Goal: Task Accomplishment & Management: Use online tool/utility

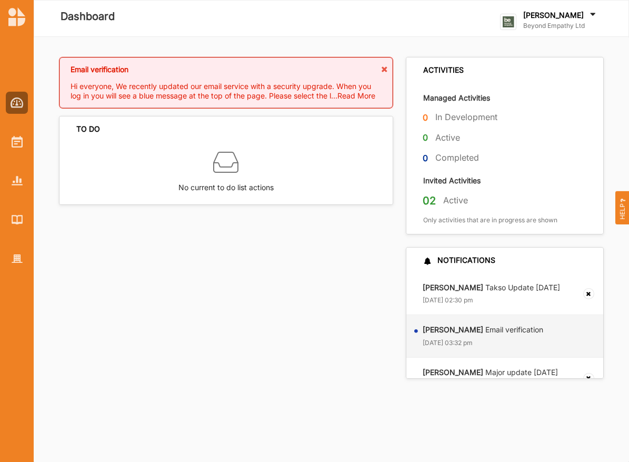
click at [28, 149] on div at bounding box center [17, 172] width 34 height 195
click at [128, 83] on span "Hi everyone, We recently updated our email service with a security upgrade. Whe…" at bounding box center [221, 86] width 300 height 9
click at [358, 97] on span "Read More" at bounding box center [356, 95] width 38 height 9
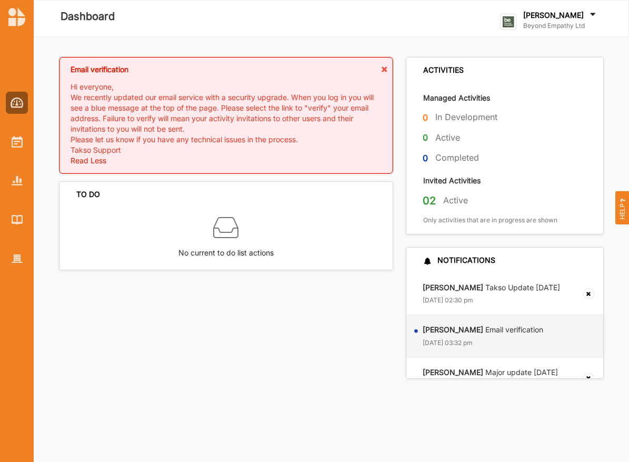
click at [544, 26] on label "Beyond Empathy Ltd" at bounding box center [560, 26] width 75 height 8
click at [23, 141] on div at bounding box center [17, 142] width 22 height 22
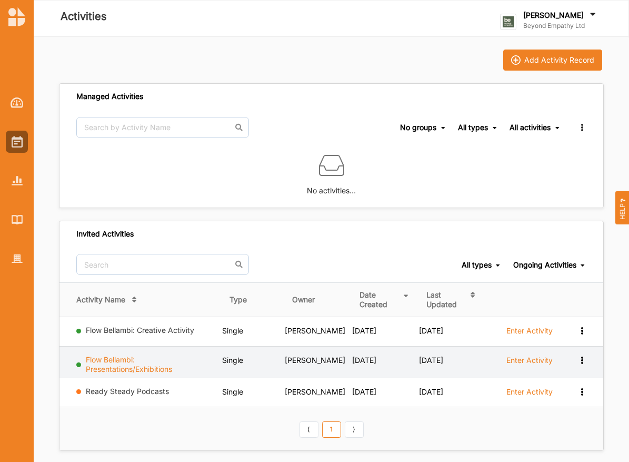
click at [125, 362] on link "Flow Bellambi: Presentations/Exhibitions" at bounding box center [129, 364] width 86 height 18
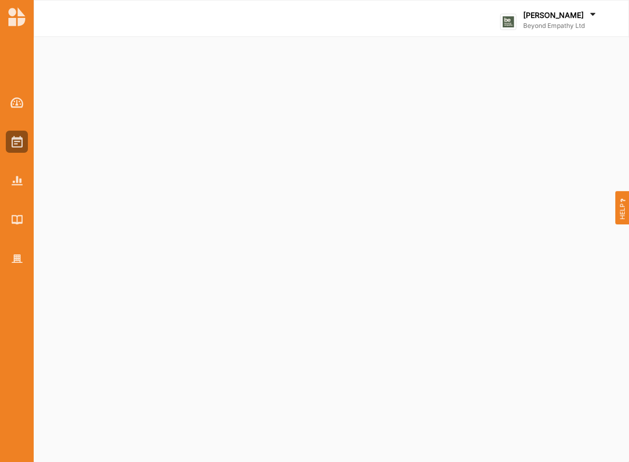
select select "2"
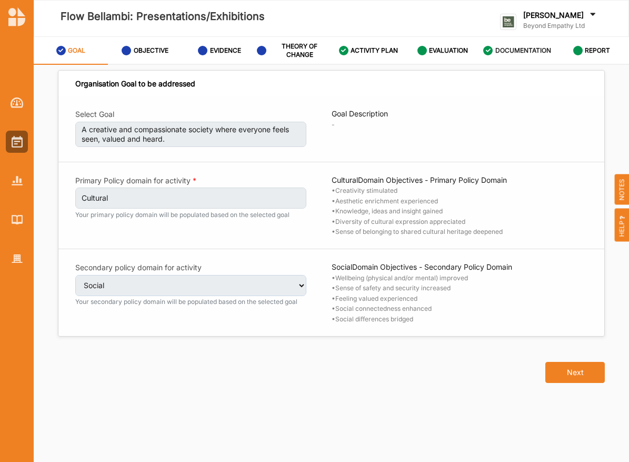
click at [537, 52] on label "DOCUMENTATION" at bounding box center [523, 50] width 56 height 8
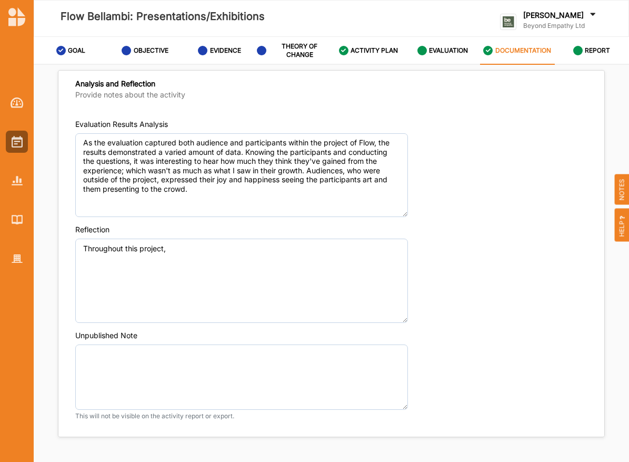
scroll to position [782, 0]
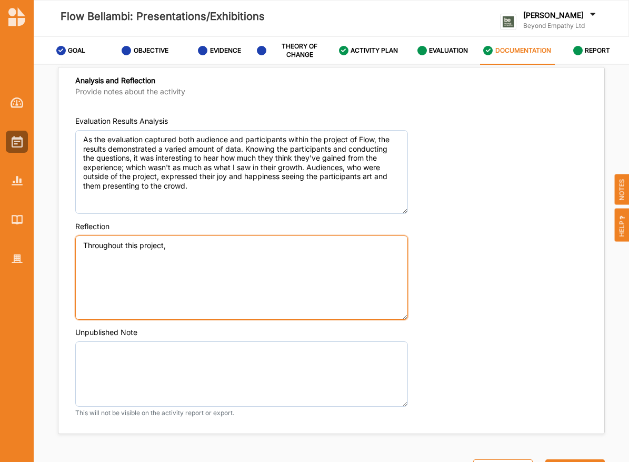
click at [283, 275] on textarea "Throughout this project," at bounding box center [241, 277] width 333 height 84
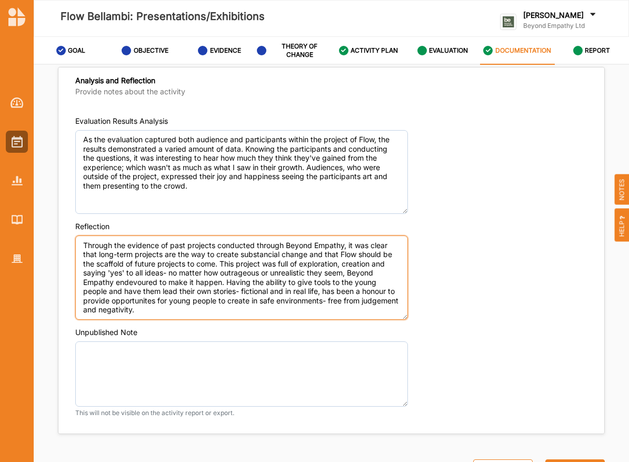
scroll to position [795, 0]
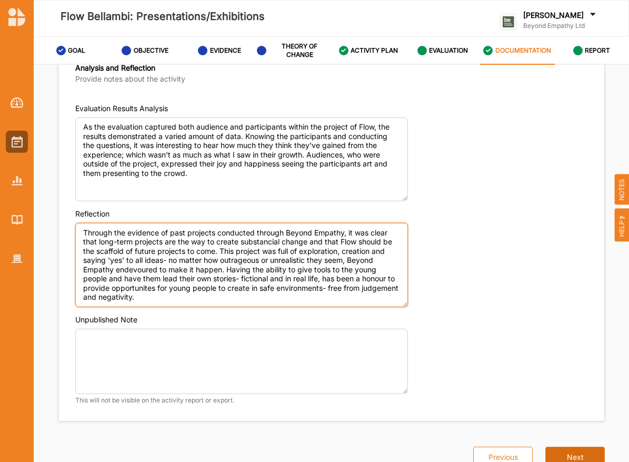
type textarea "Through the evidence of past projects conducted through Beyond Empathy, it was …"
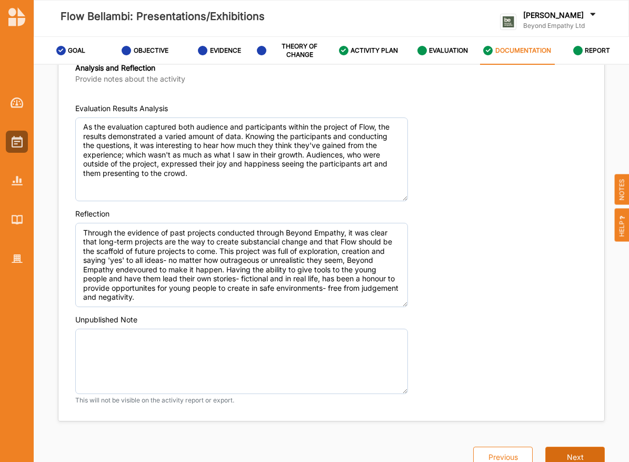
click at [564, 458] on button "Next" at bounding box center [574, 456] width 59 height 21
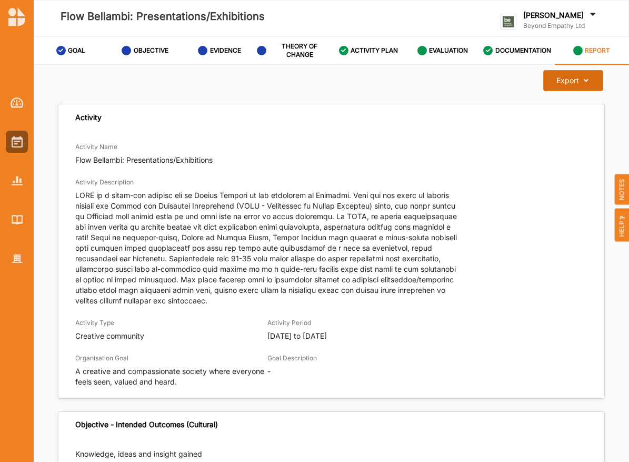
click at [555, 86] on button "Export Download Report" at bounding box center [572, 80] width 59 height 21
click at [582, 82] on icon at bounding box center [583, 80] width 9 height 7
click at [575, 97] on div "Download Report" at bounding box center [564, 104] width 76 height 23
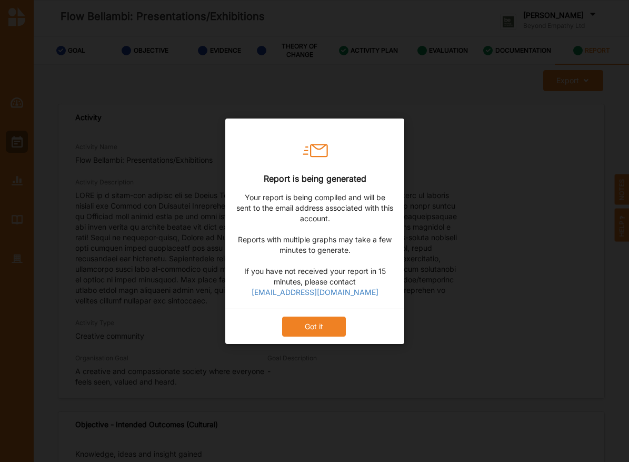
click at [322, 333] on button "Got it" at bounding box center [314, 326] width 64 height 20
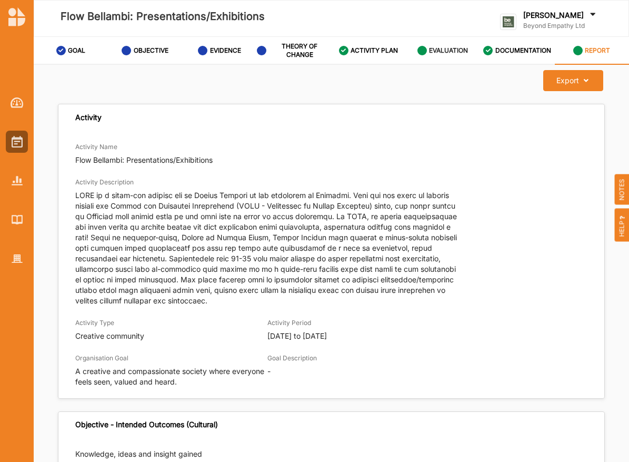
click at [433, 49] on label "EVALUATION" at bounding box center [448, 50] width 39 height 8
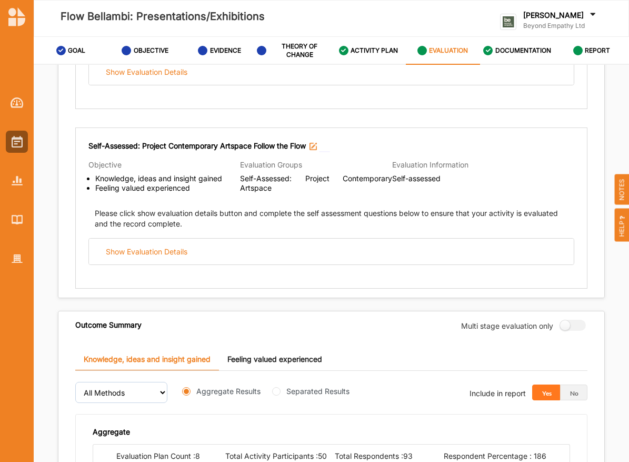
scroll to position [1383, 0]
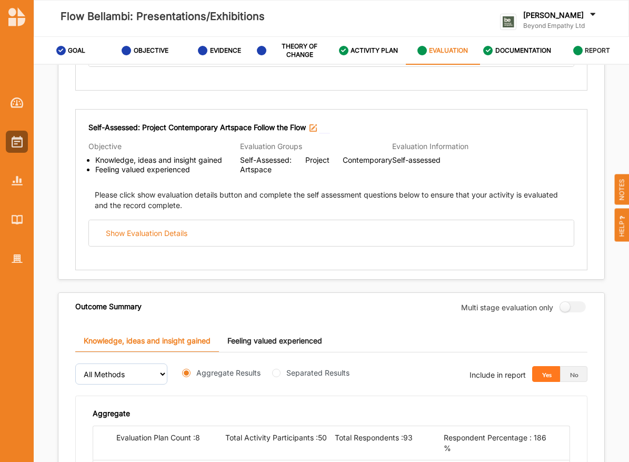
click at [578, 45] on div "REPORT" at bounding box center [591, 50] width 37 height 19
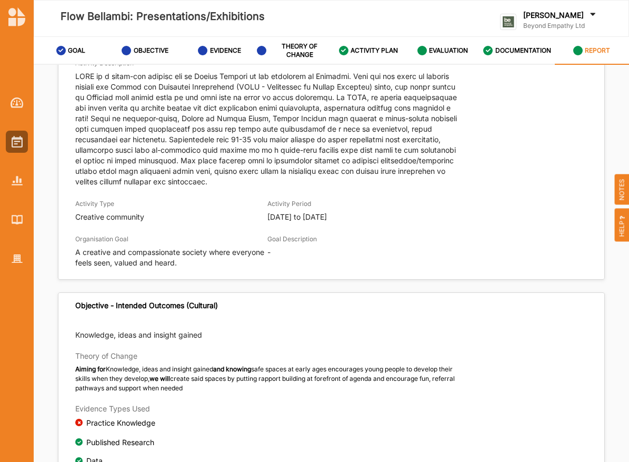
scroll to position [9, 0]
